Goal: Navigation & Orientation: Find specific page/section

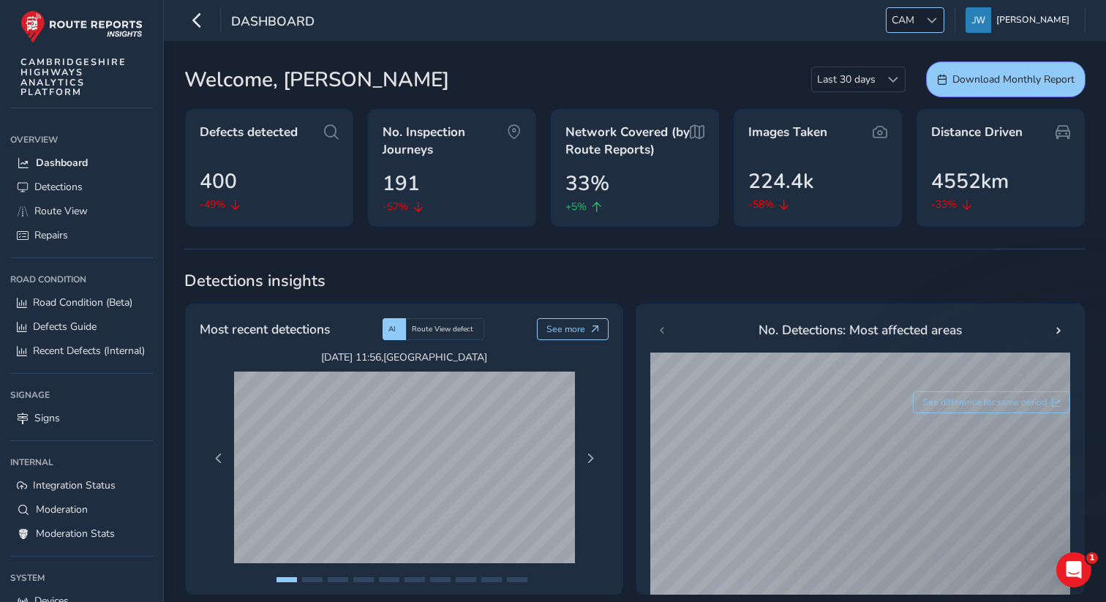
click at [937, 20] on span at bounding box center [932, 20] width 10 height 10
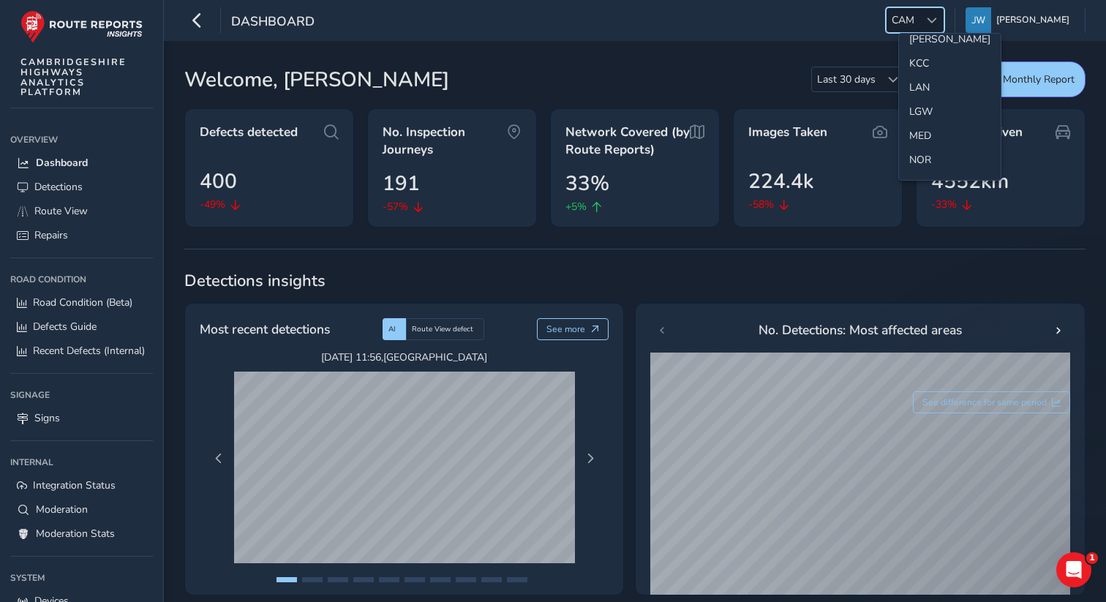
scroll to position [426, 0]
click at [916, 72] on li "LAN" at bounding box center [950, 84] width 102 height 24
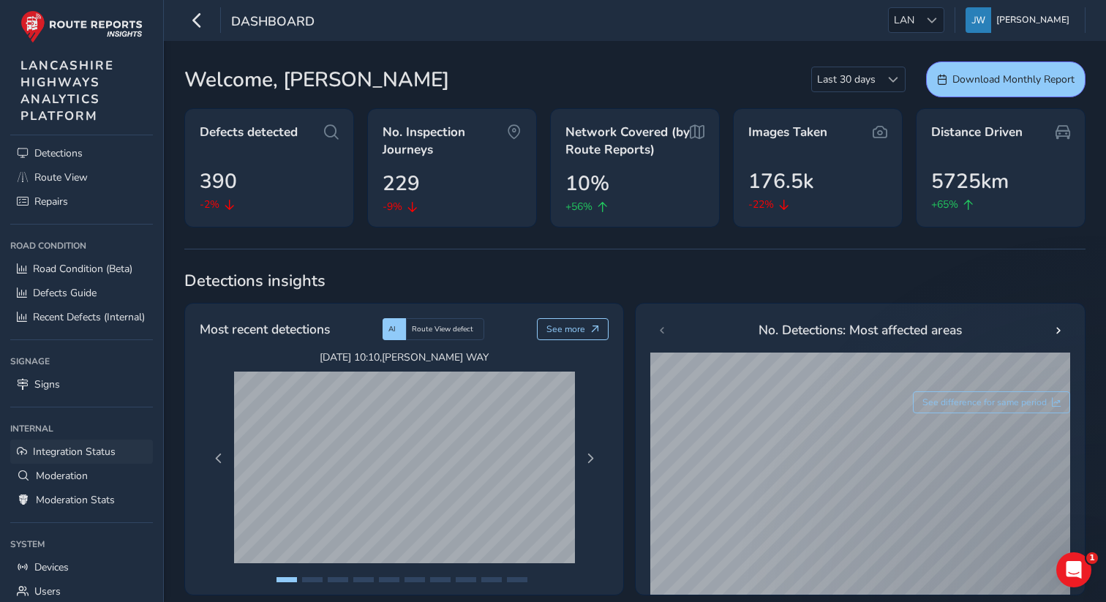
scroll to position [125, 0]
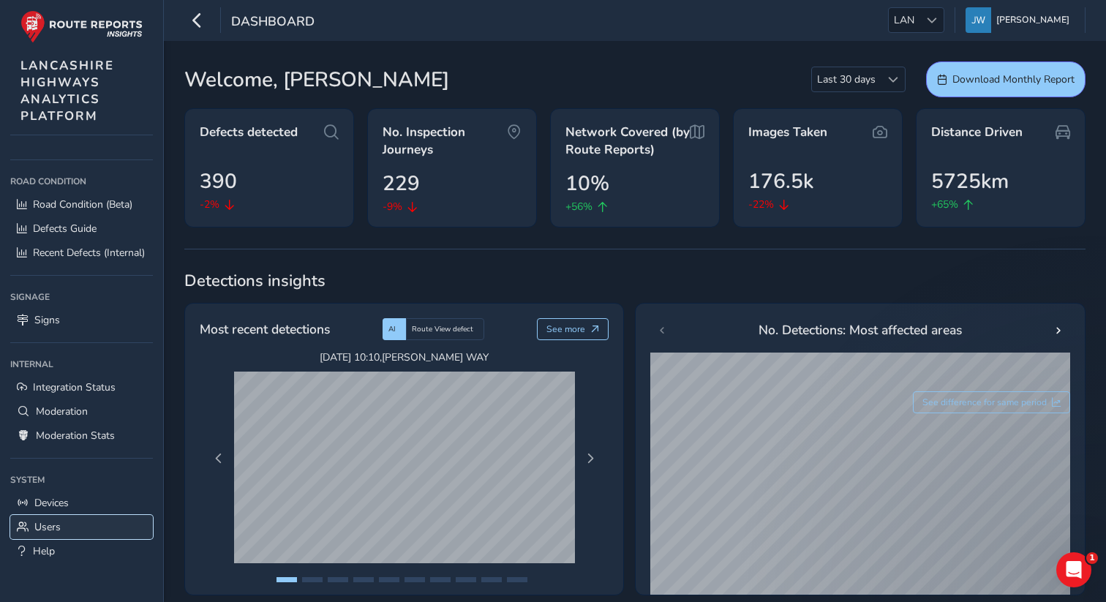
click at [49, 529] on span "Users" at bounding box center [47, 527] width 26 height 14
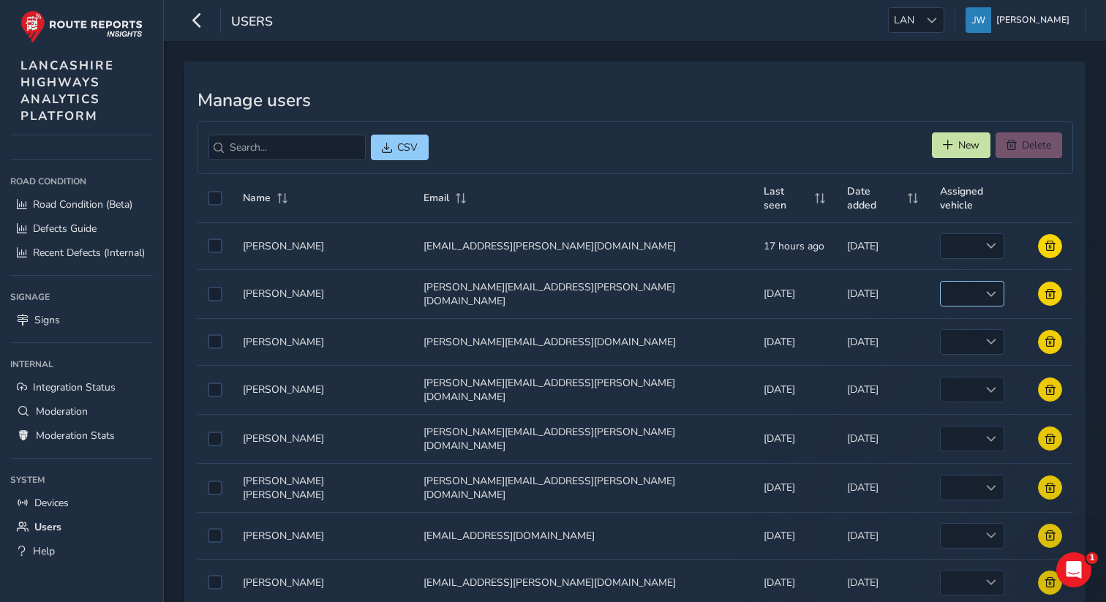
click at [980, 282] on div at bounding box center [992, 294] width 24 height 24
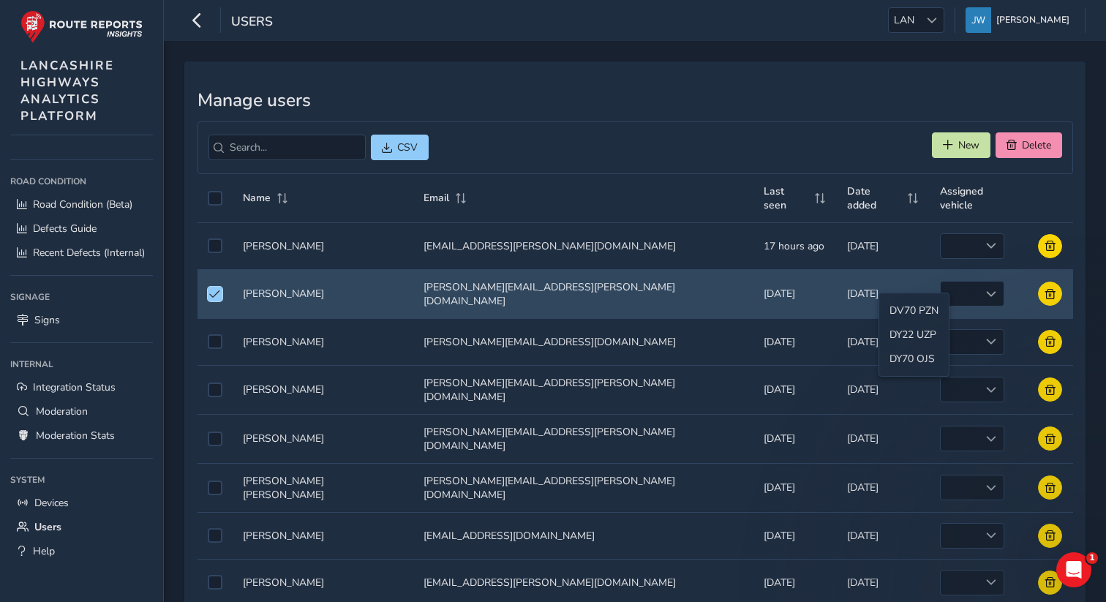
click at [806, 129] on div "CSV New Delete" at bounding box center [636, 147] width 876 height 53
click at [50, 503] on span "Devices" at bounding box center [51, 503] width 34 height 14
